Goal: Information Seeking & Learning: Check status

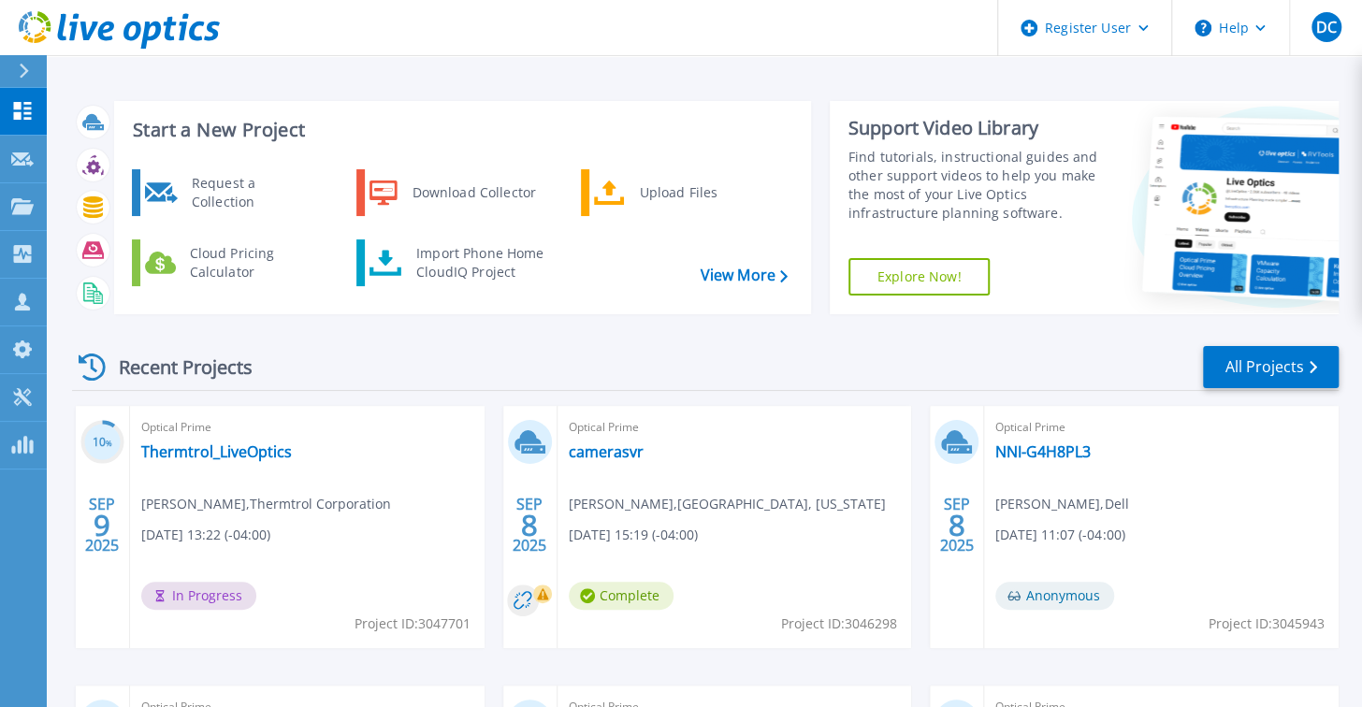
click at [1287, 594] on div "Optical Prime NNI-G4H8PL3 Darcy Clement , Dell 09/08/2025, 11:07 (-04:00) Anony…" at bounding box center [1161, 527] width 354 height 242
click at [251, 450] on link "Thermtrol_LiveOptics" at bounding box center [216, 451] width 151 height 19
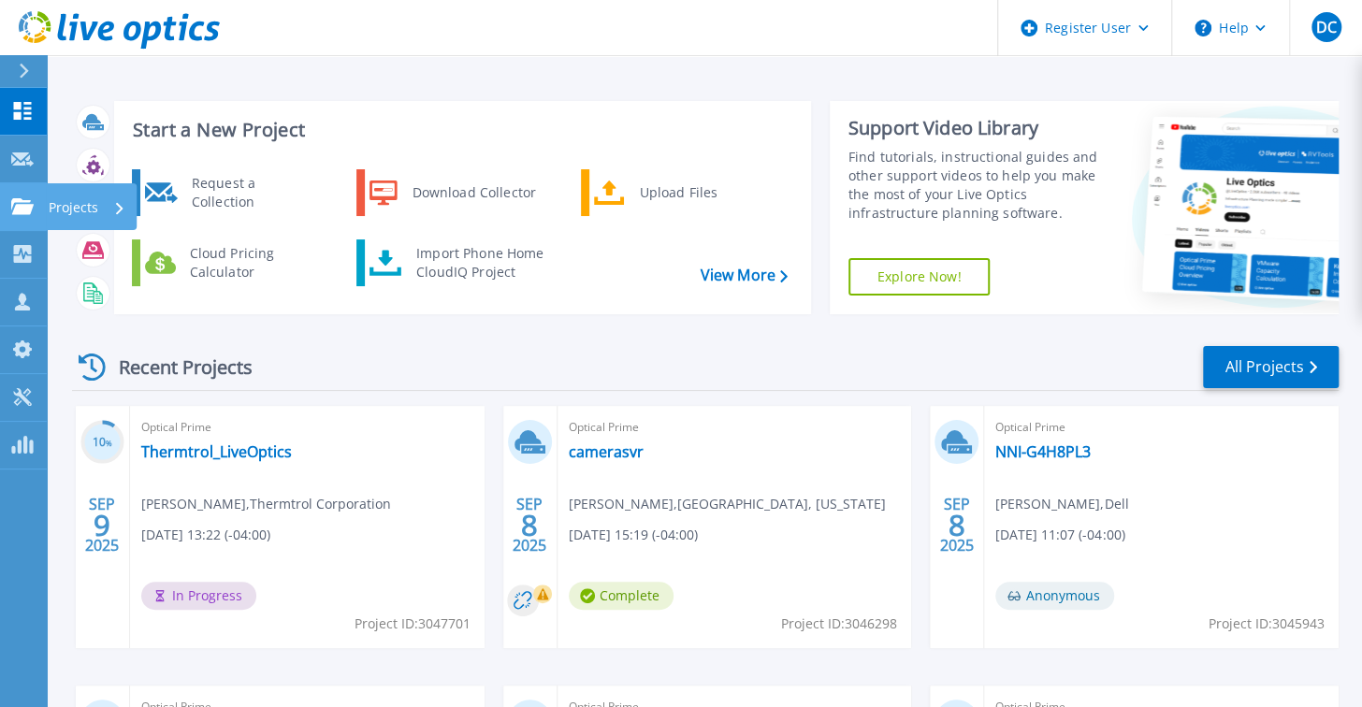
click at [22, 201] on icon at bounding box center [22, 206] width 22 height 16
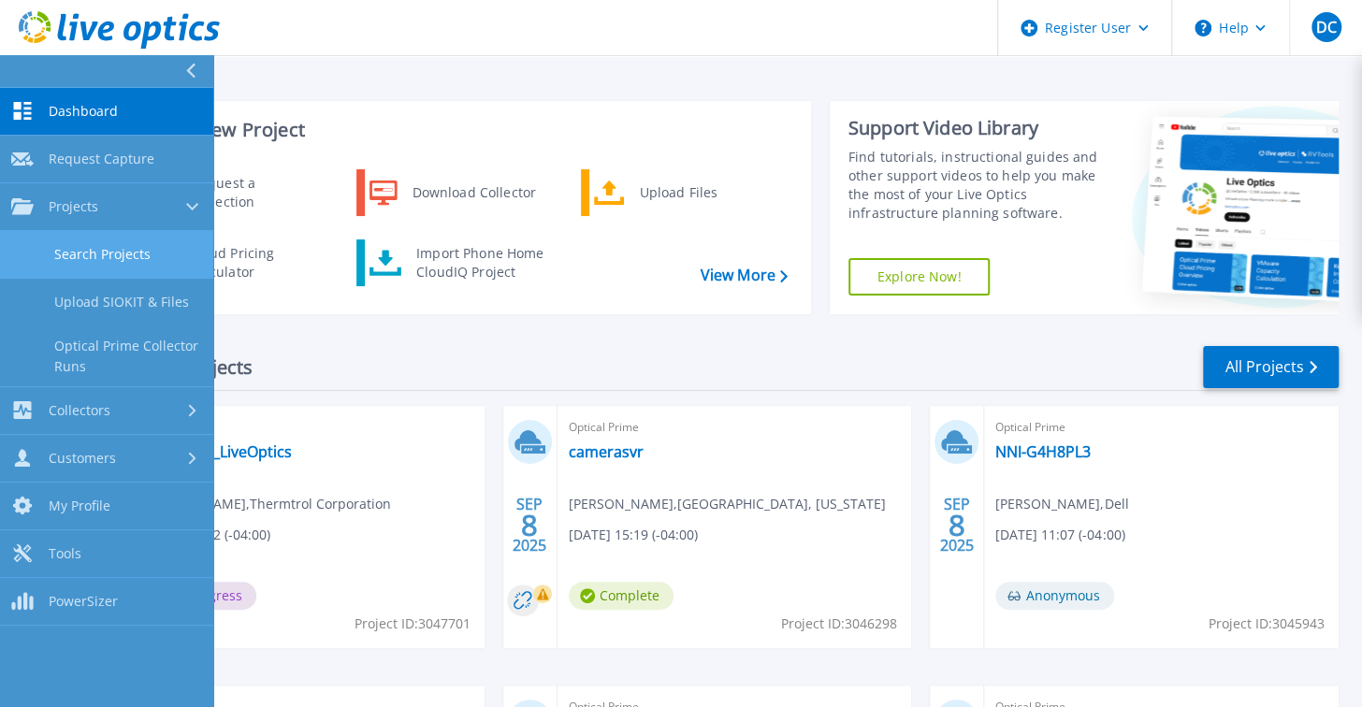
click at [90, 263] on link "Search Projects" at bounding box center [106, 255] width 213 height 48
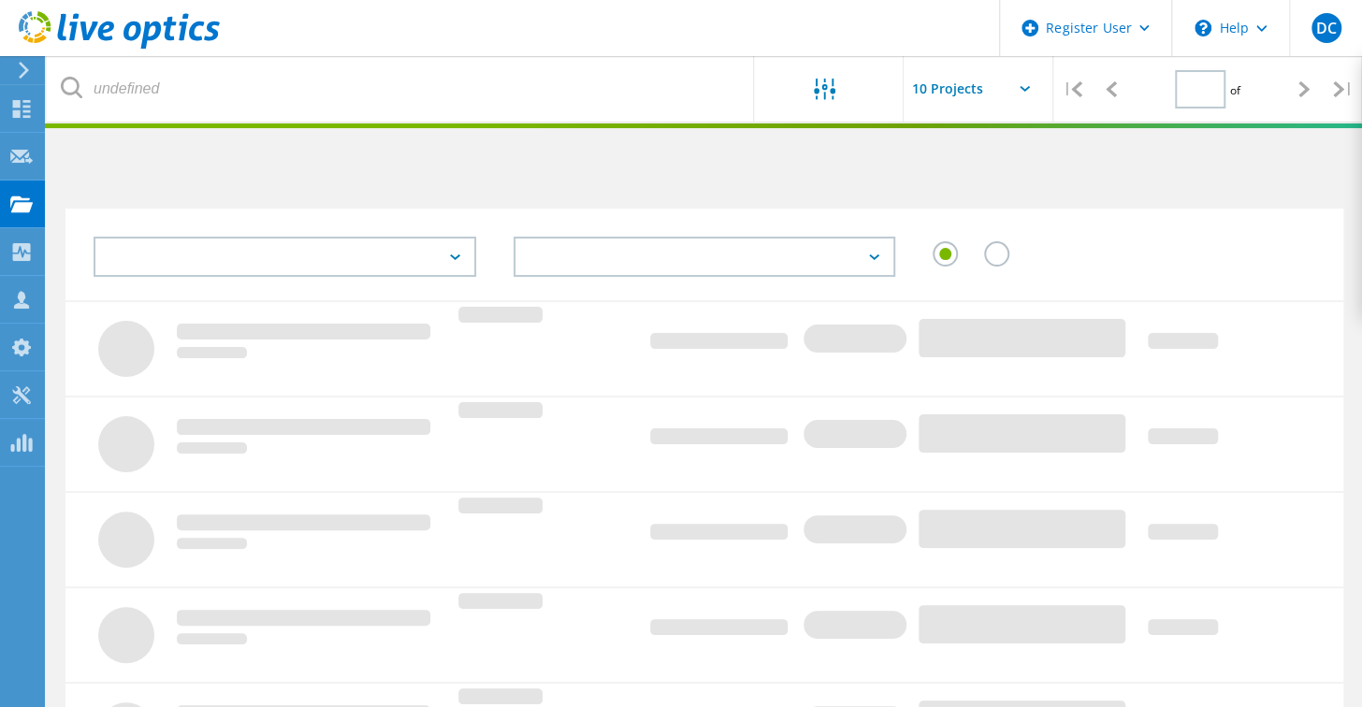
type input "1"
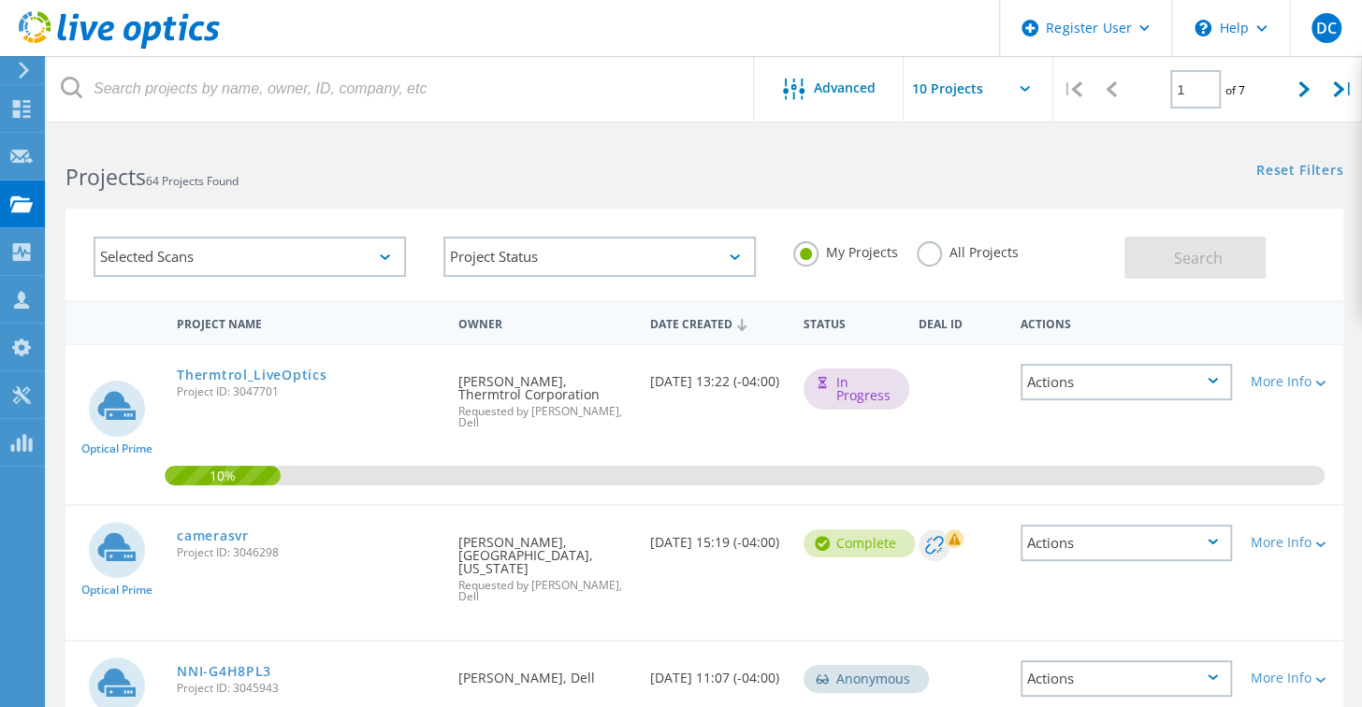
click at [972, 245] on label "All Projects" at bounding box center [968, 250] width 102 height 18
click at [0, 0] on input "All Projects" at bounding box center [0, 0] width 0 height 0
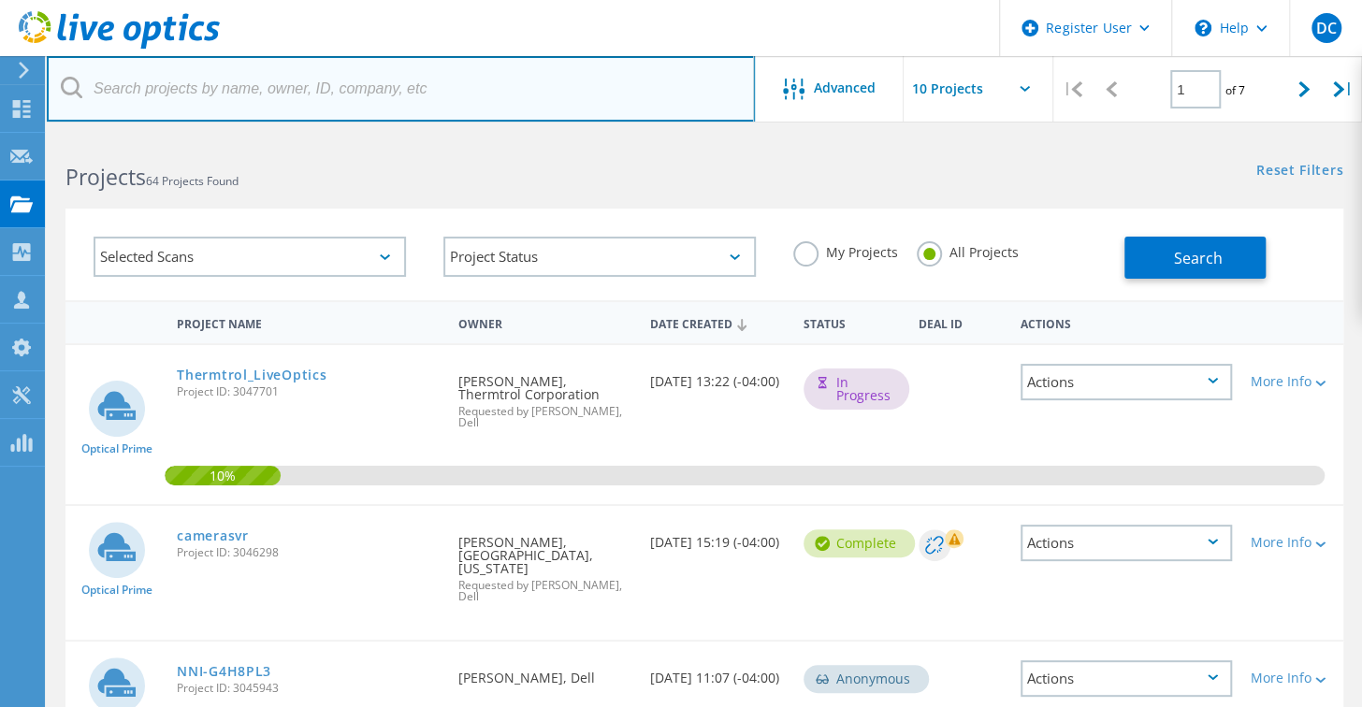
click at [432, 94] on input "text" at bounding box center [401, 88] width 708 height 65
paste input "hootman.niles@ashland-ohio.com"
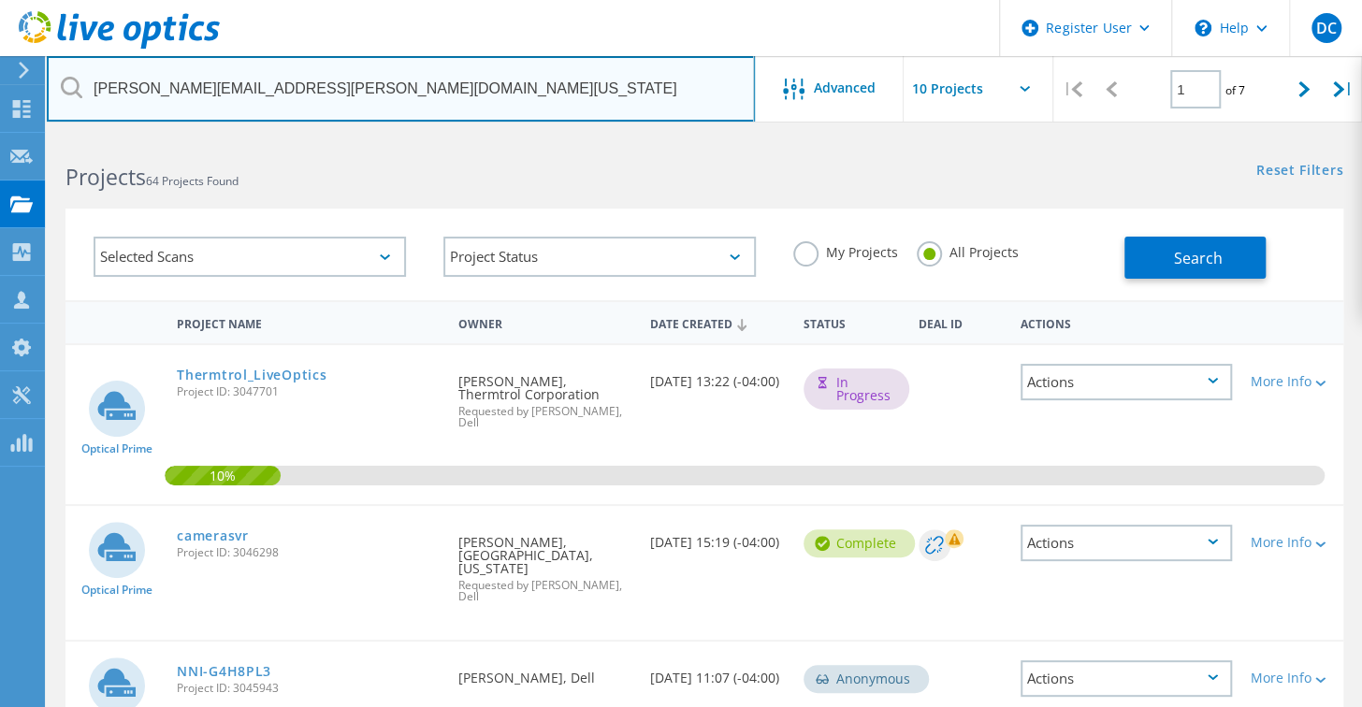
click at [478, 121] on input "[PERSON_NAME][EMAIL_ADDRESS][PERSON_NAME][DOMAIN_NAME][US_STATE]" at bounding box center [401, 88] width 708 height 65
type input "[PERSON_NAME][EMAIL_ADDRESS][PERSON_NAME][DOMAIN_NAME][US_STATE]"
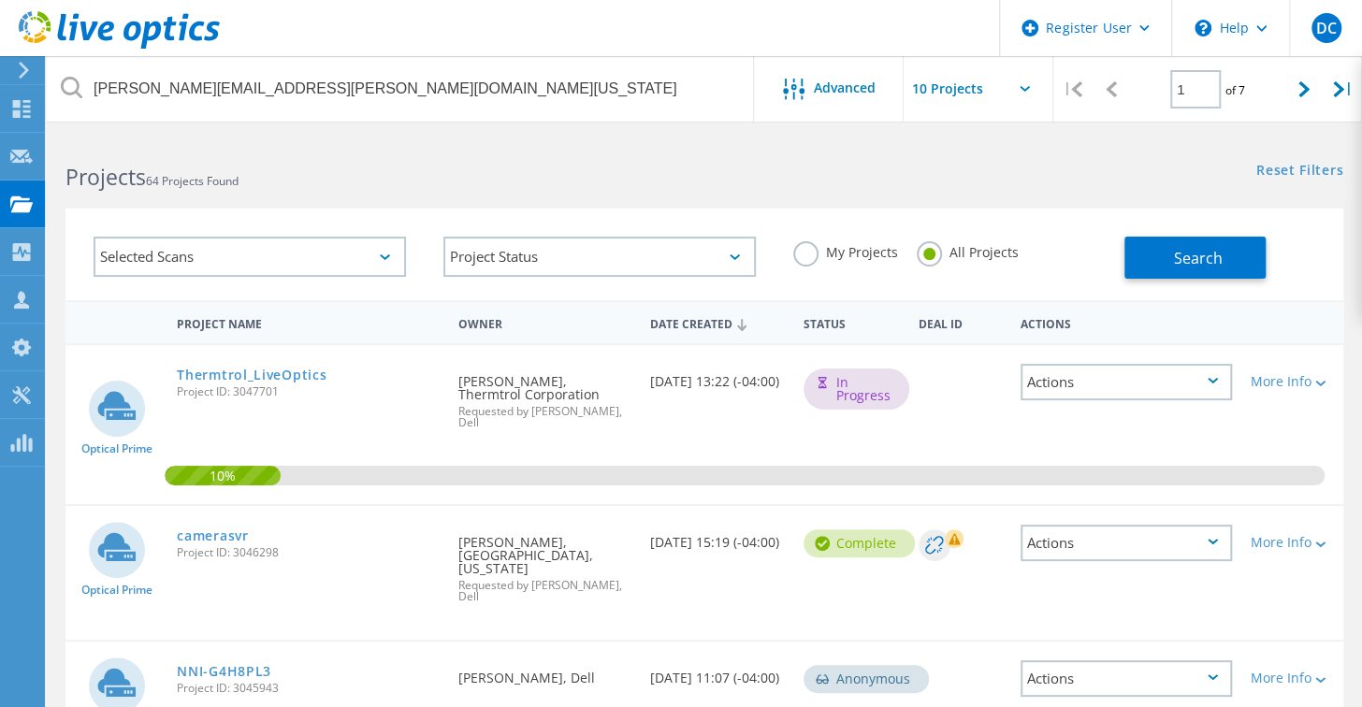
drag, startPoint x: 1166, startPoint y: 250, endPoint x: 1120, endPoint y: 227, distance: 51.9
click at [1166, 251] on button "Search" at bounding box center [1194, 258] width 141 height 42
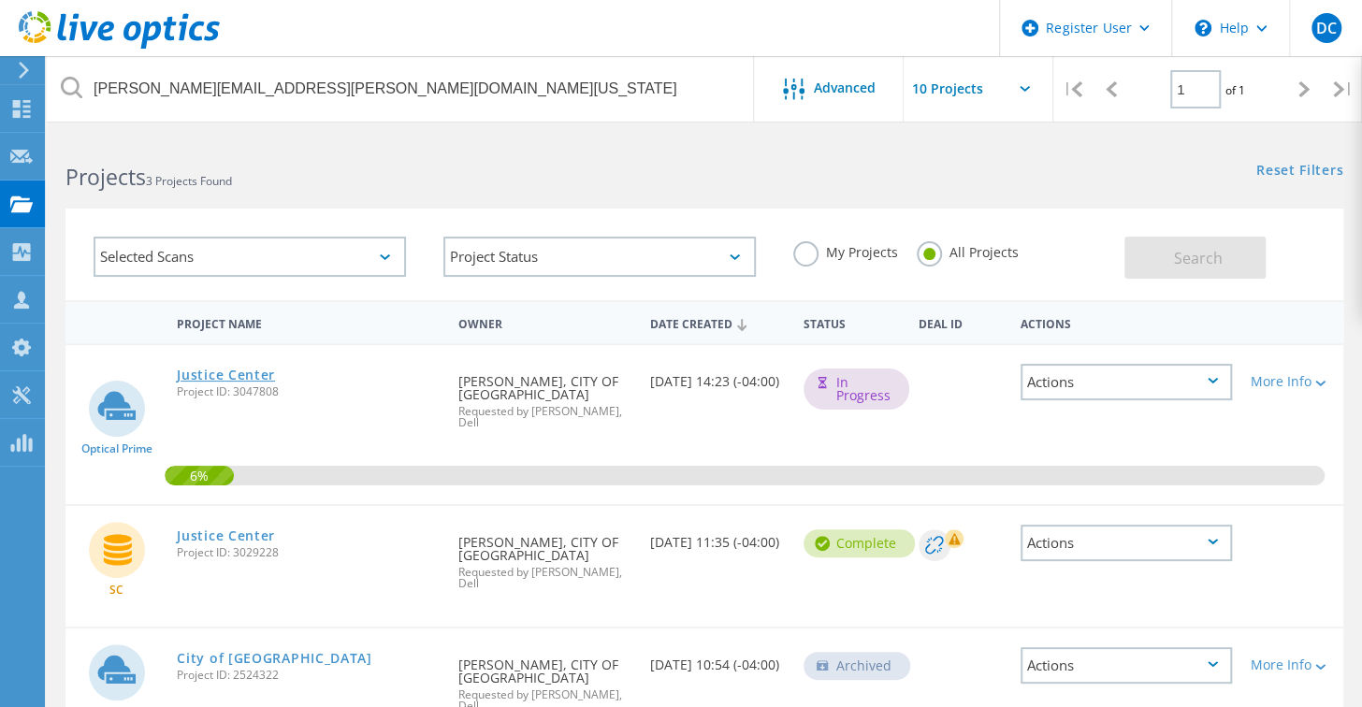
click at [226, 371] on link "Justice Center" at bounding box center [226, 375] width 98 height 13
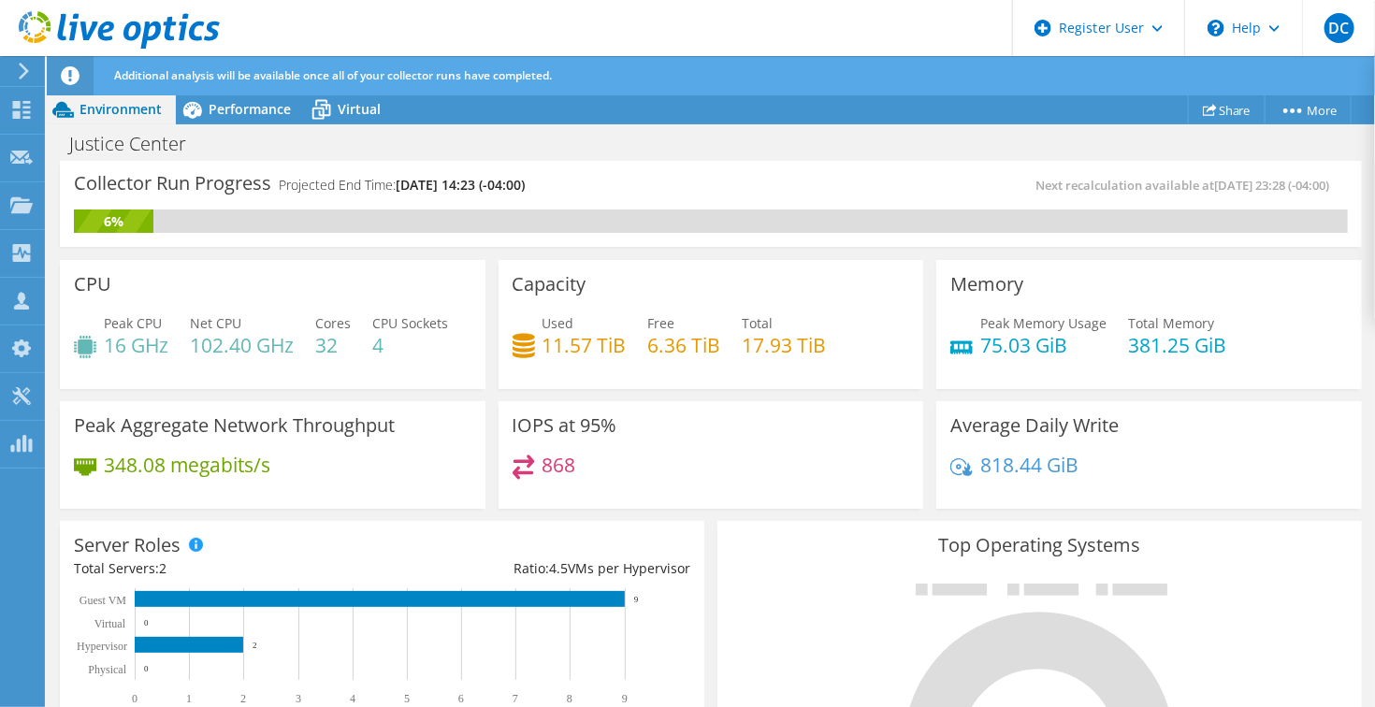
drag, startPoint x: 456, startPoint y: 182, endPoint x: 641, endPoint y: 184, distance: 184.3
click at [641, 184] on div "Collector Run Progress Projected End Time: [DATE] 14:23 (-04:00)" at bounding box center [392, 192] width 637 height 35
drag, startPoint x: 475, startPoint y: 182, endPoint x: 620, endPoint y: 185, distance: 145.0
click at [620, 185] on div "Collector Run Progress Projected End Time: [DATE] 14:23 (-04:00)" at bounding box center [392, 192] width 637 height 35
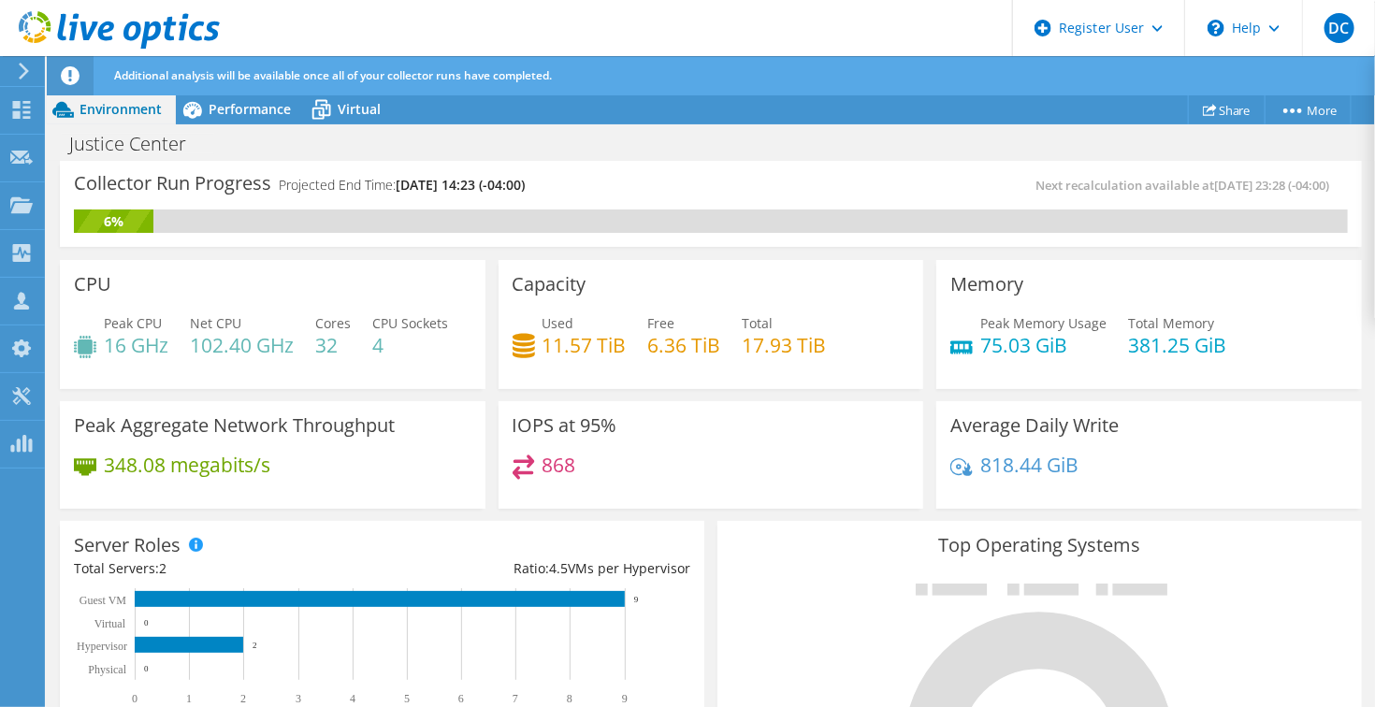
click at [622, 186] on div "Collector Run Progress Projected End Time: [DATE] 14:23 (-04:00)" at bounding box center [392, 192] width 637 height 35
